Goal: Task Accomplishment & Management: Manage account settings

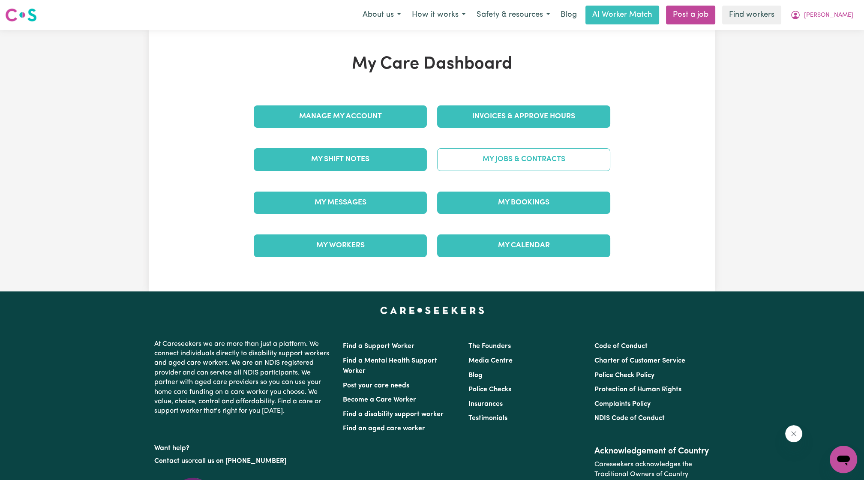
click at [523, 150] on link "My Jobs & Contracts" at bounding box center [523, 159] width 173 height 22
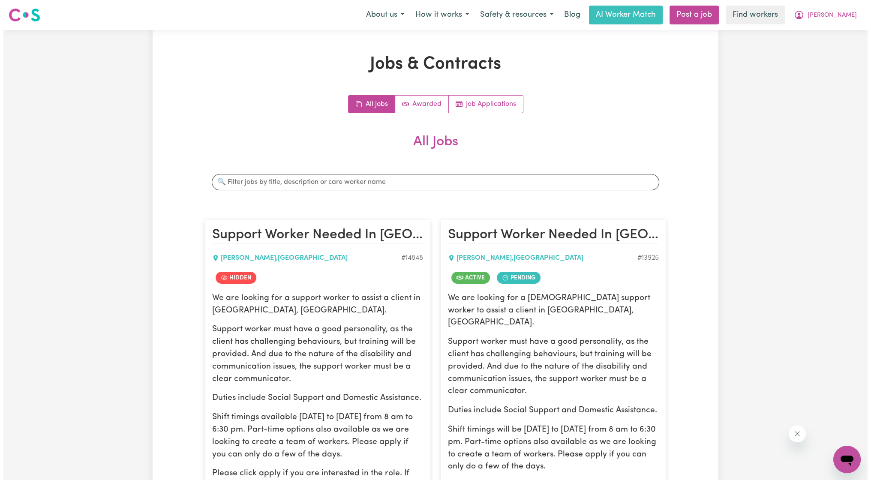
scroll to position [159, 0]
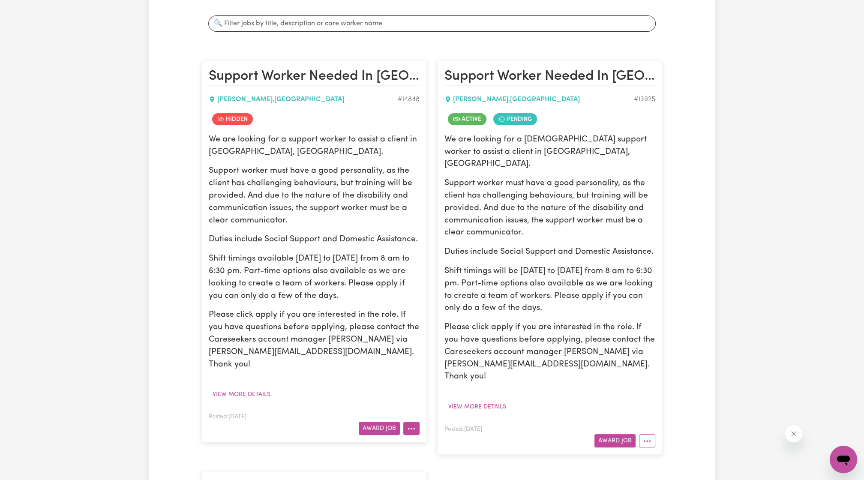
click at [414, 422] on button "More options" at bounding box center [411, 428] width 16 height 13
click at [609, 284] on p "Shift timings will be [DATE] to [DATE] from 8 am to 6:30 pm. Part-time options …" at bounding box center [549, 289] width 211 height 49
click at [657, 414] on article "Support Worker Needed In [GEOGRAPHIC_DATA], [GEOGRAPHIC_DATA] [GEOGRAPHIC_DATA]…" at bounding box center [549, 258] width 225 height 394
click at [654, 434] on button "More options" at bounding box center [647, 440] width 16 height 13
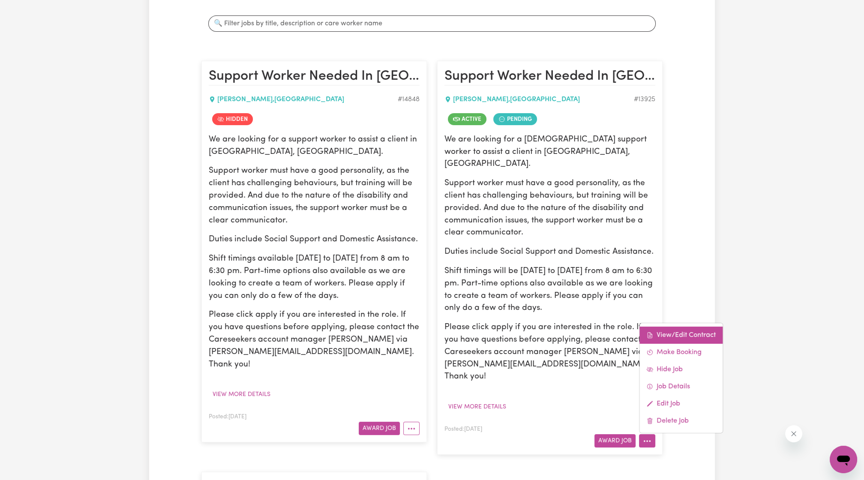
click at [670, 327] on link "View/Edit Contract" at bounding box center [681, 335] width 83 height 17
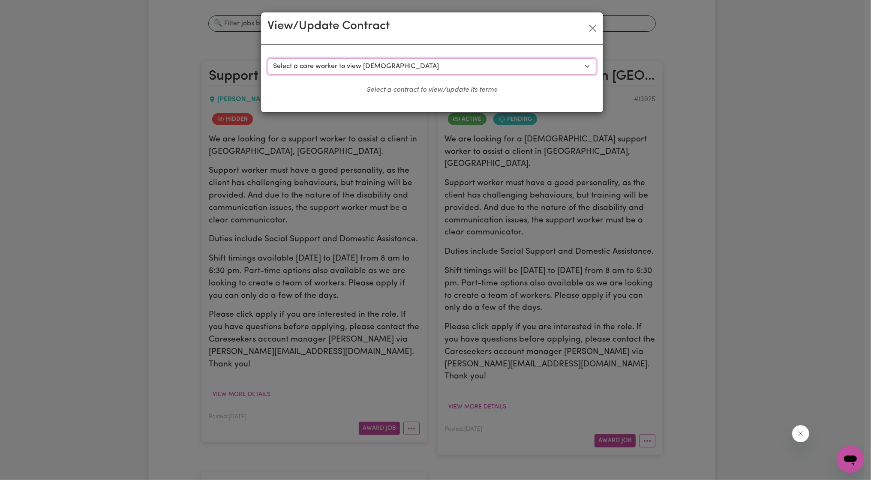
click at [471, 65] on select "Select a care worker to view [DEMOGRAPHIC_DATA] #10385 - [PERSON_NAME] (contrac…" at bounding box center [432, 66] width 328 height 16
select select "10130"
click at [268, 58] on select "Select a care worker to view [DEMOGRAPHIC_DATA] #10385 - [PERSON_NAME] (contrac…" at bounding box center [432, 66] width 328 height 16
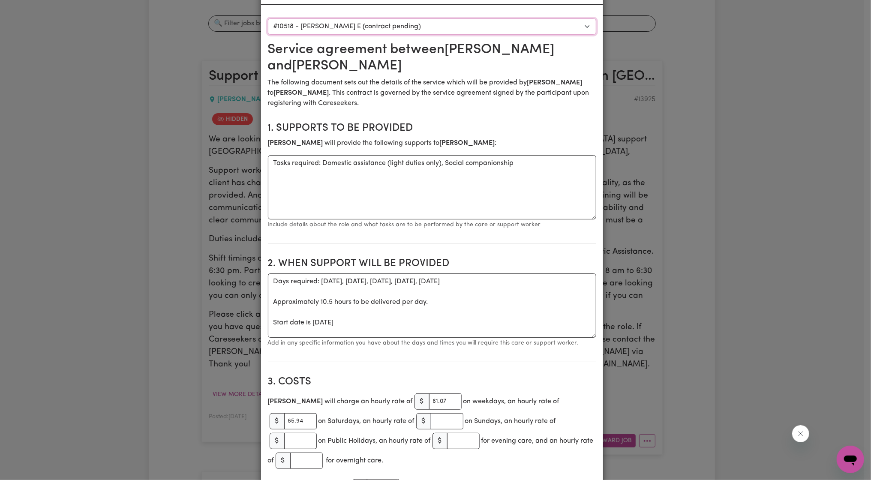
scroll to position [0, 0]
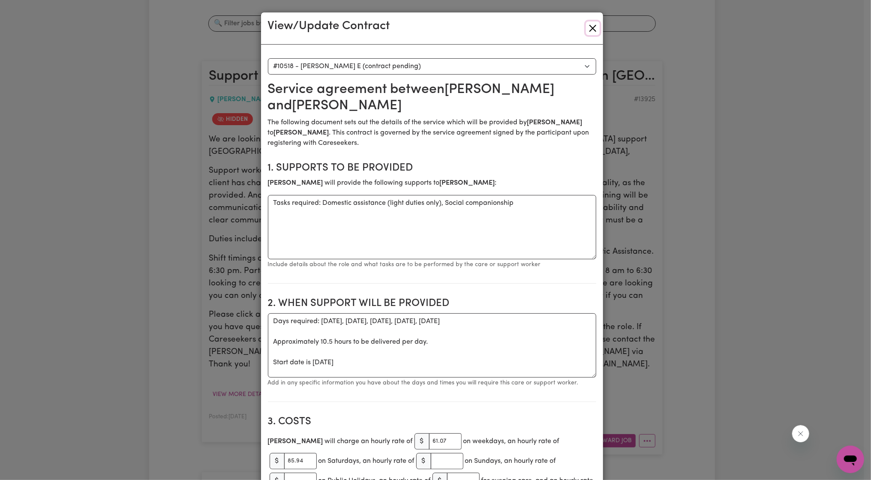
click at [591, 27] on button "Close" at bounding box center [593, 28] width 14 height 14
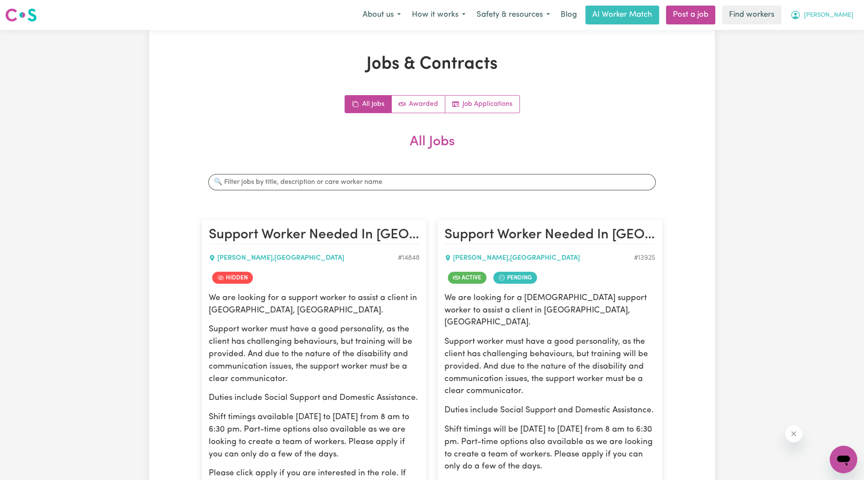
click at [838, 18] on span "[PERSON_NAME]" at bounding box center [828, 15] width 49 height 9
click at [826, 50] on link "Logout" at bounding box center [825, 49] width 68 height 16
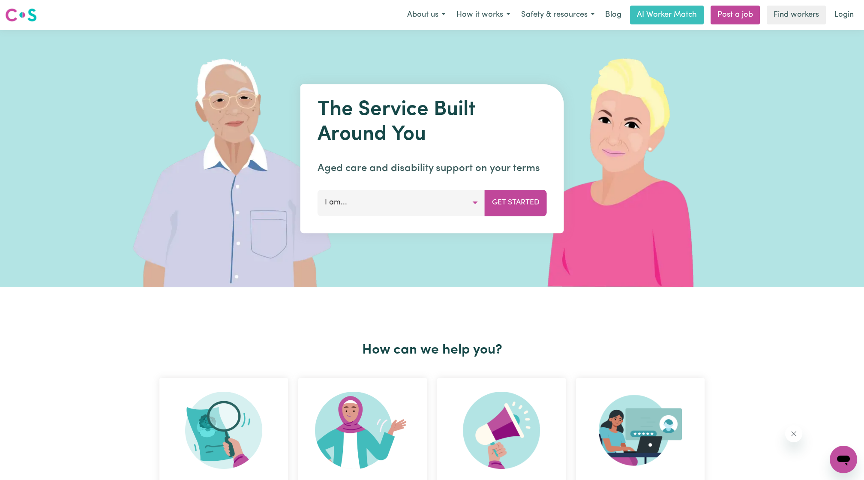
click at [836, 17] on link "Login" at bounding box center [844, 15] width 30 height 19
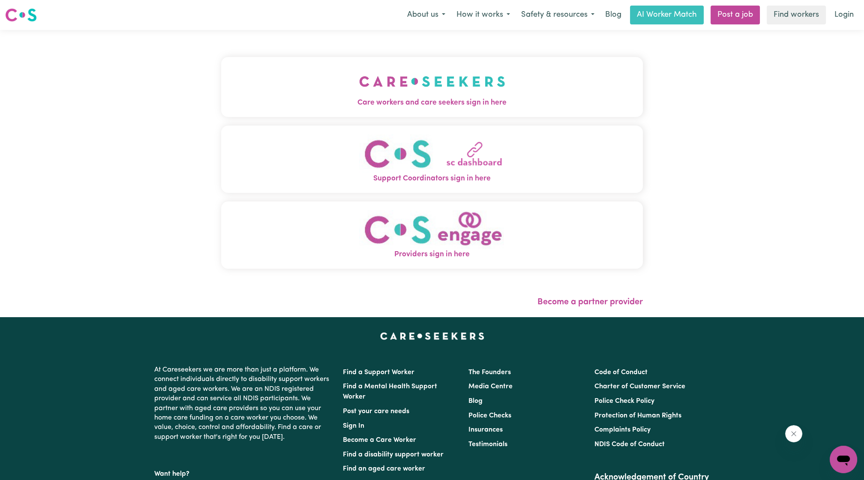
click at [359, 69] on img "Care workers and care seekers sign in here" at bounding box center [432, 82] width 146 height 32
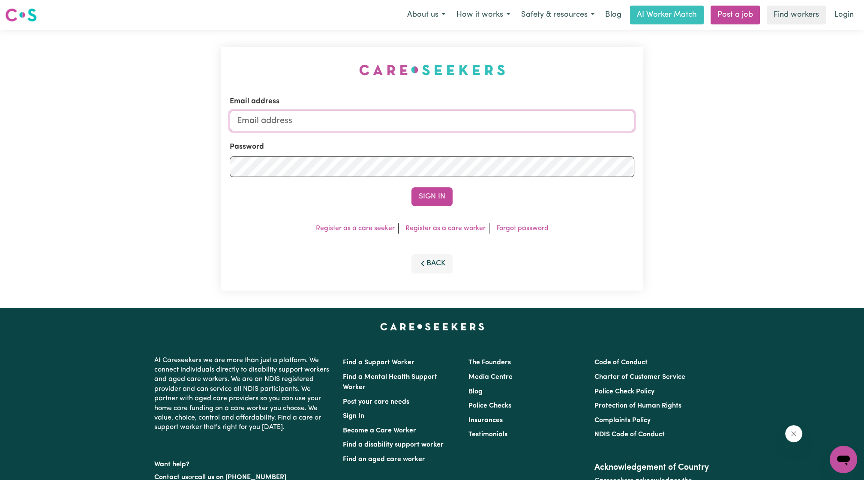
click at [346, 119] on input "Email address" at bounding box center [432, 121] width 405 height 21
drag, startPoint x: 281, startPoint y: 119, endPoint x: 526, endPoint y: 120, distance: 244.8
click at [526, 120] on input "[EMAIL_ADDRESS][PERSON_NAME][DOMAIN_NAME]" at bounding box center [432, 121] width 405 height 21
type input "superuser~[EMAIL_ADDRESS][DOMAIN_NAME]"
click at [426, 210] on div "Email address superuser~[EMAIL_ADDRESS][DOMAIN_NAME] Password Sign In Register …" at bounding box center [432, 168] width 422 height 243
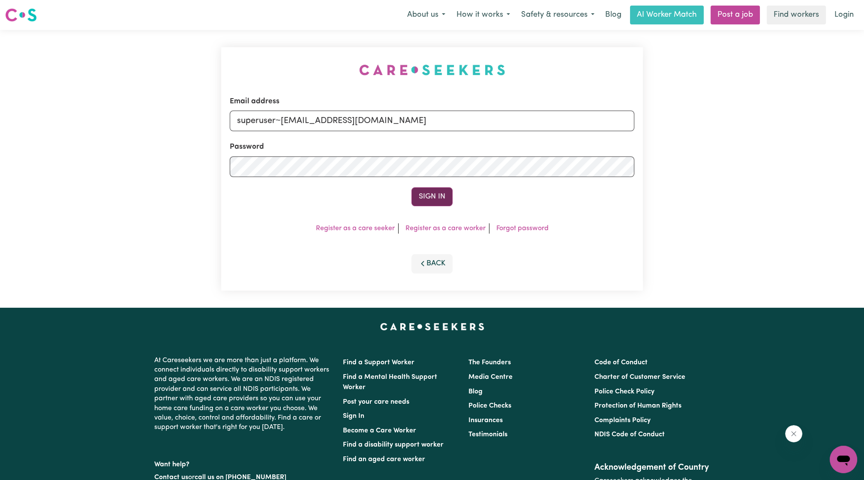
click at [423, 199] on button "Sign In" at bounding box center [431, 196] width 41 height 19
